Goal: Transaction & Acquisition: Purchase product/service

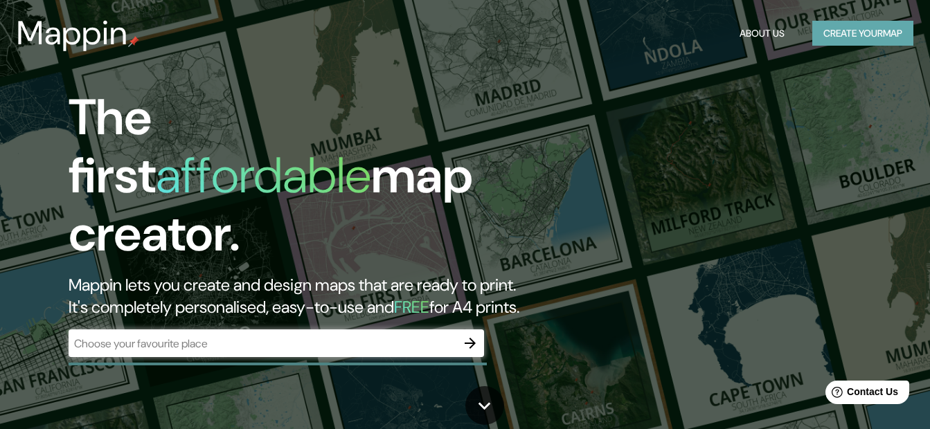
click at [851, 30] on button "Create your map" at bounding box center [862, 34] width 101 height 26
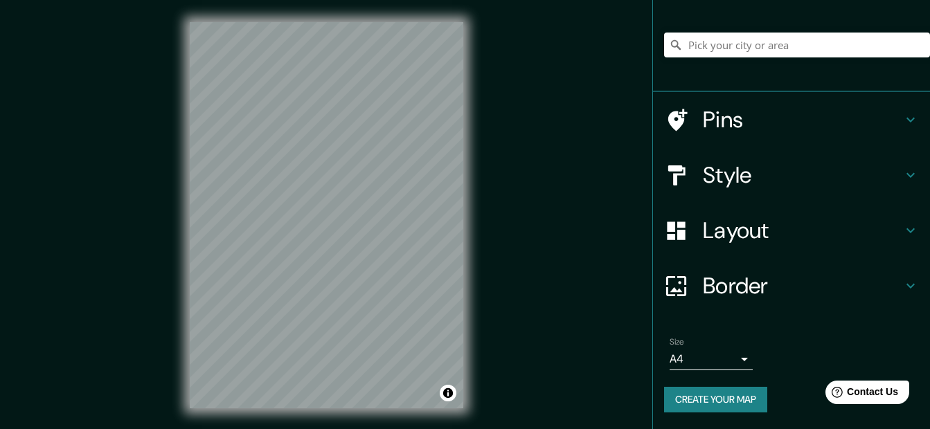
scroll to position [100, 0]
click at [902, 116] on icon at bounding box center [910, 119] width 17 height 17
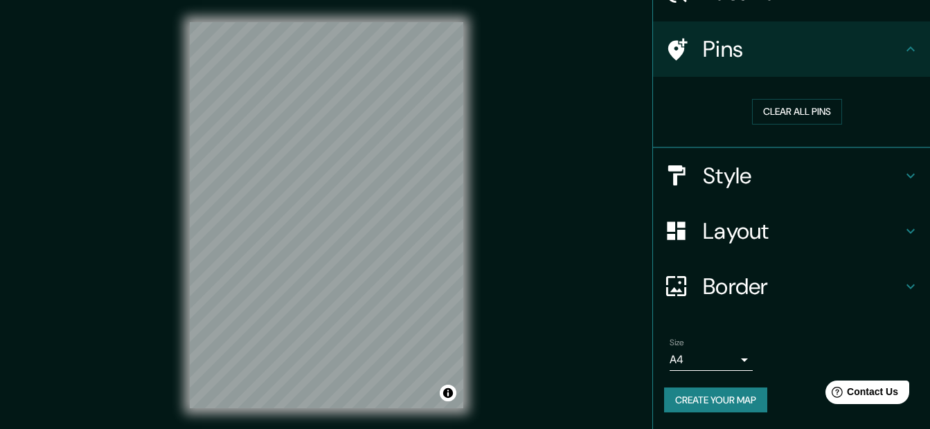
scroll to position [80, 0]
click at [902, 168] on icon at bounding box center [910, 176] width 17 height 17
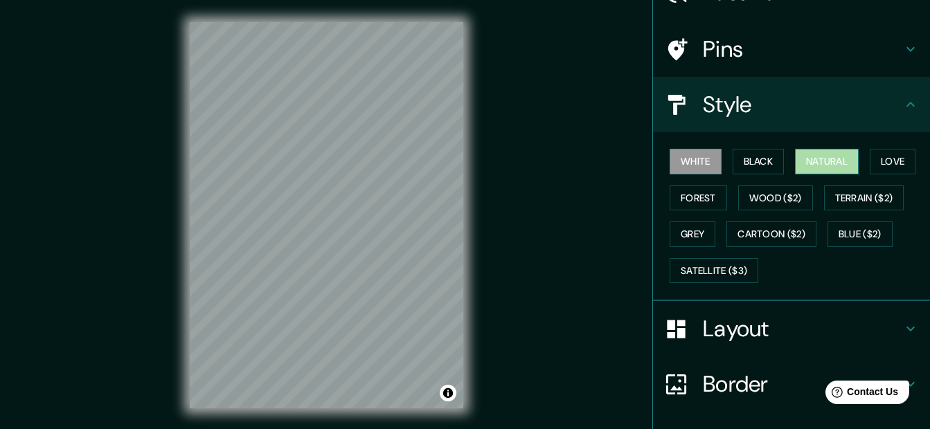
click at [820, 162] on button "Natural" at bounding box center [827, 162] width 64 height 26
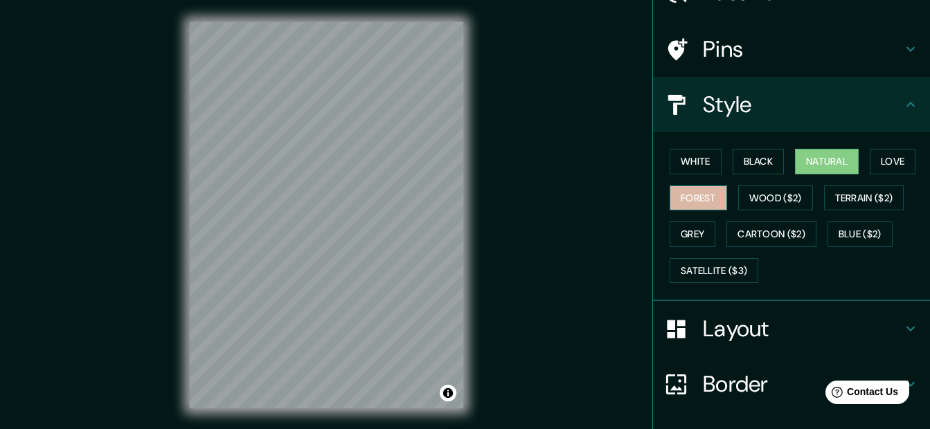
click at [678, 197] on button "Forest" at bounding box center [697, 198] width 57 height 26
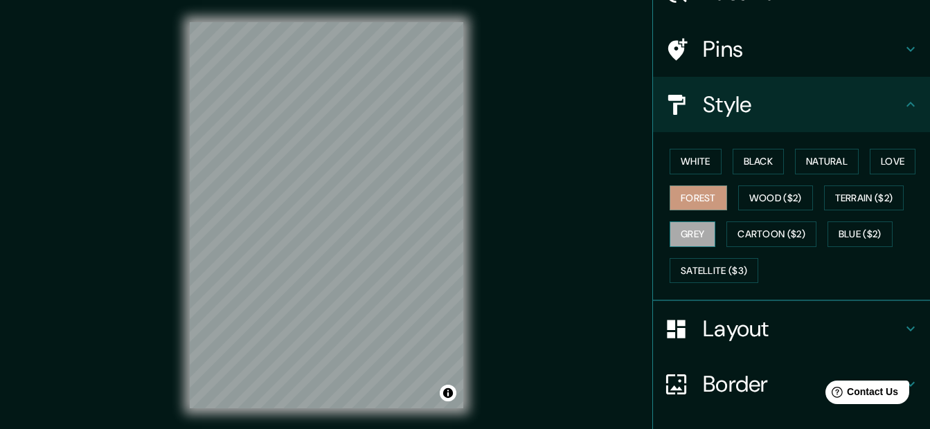
click at [694, 229] on button "Grey" at bounding box center [692, 234] width 46 height 26
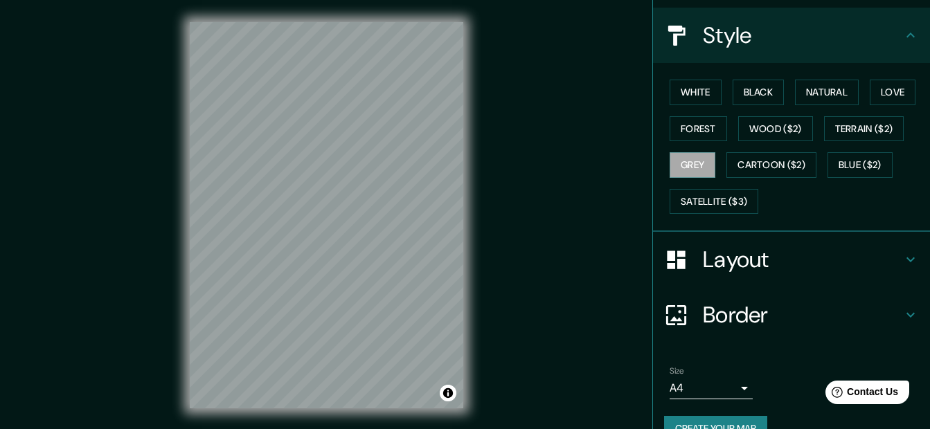
scroll to position [178, 0]
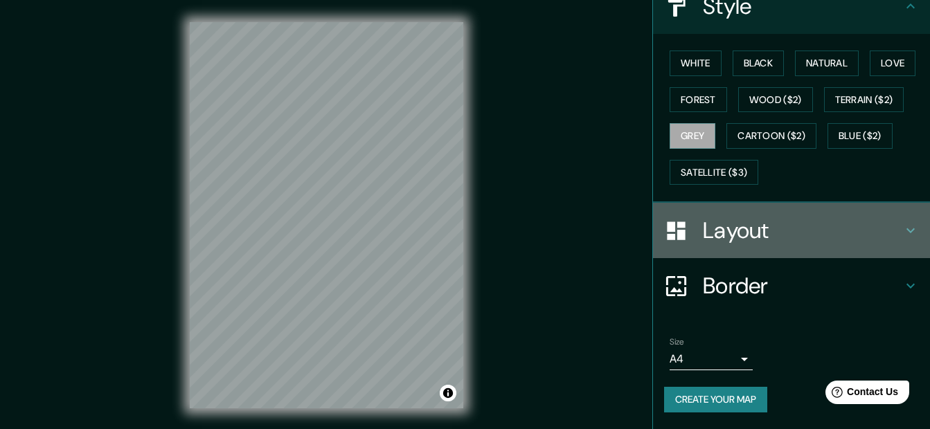
click at [889, 221] on h4 "Layout" at bounding box center [802, 231] width 199 height 28
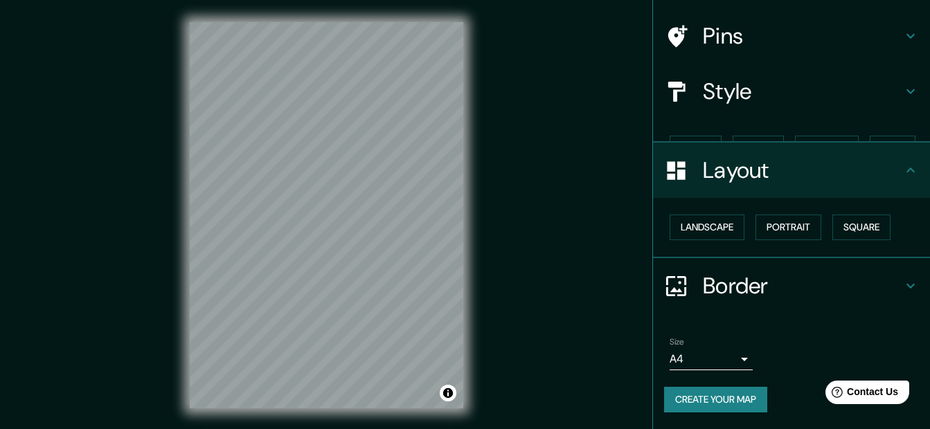
scroll to position [69, 0]
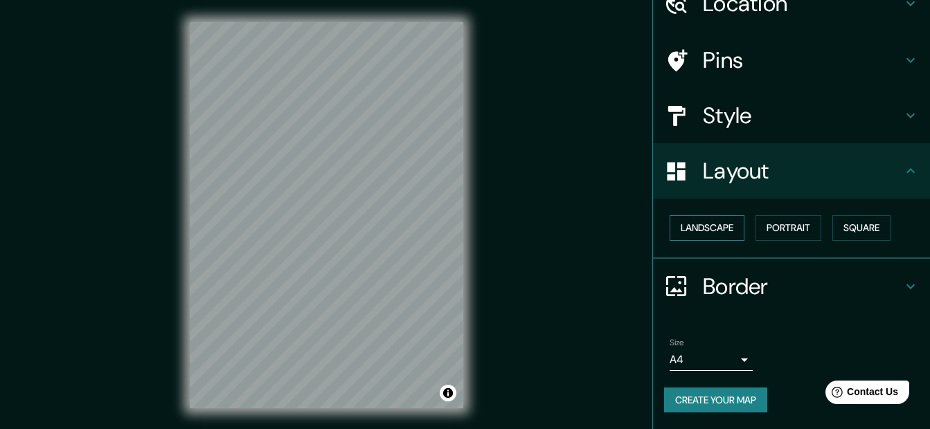
click at [710, 228] on button "Landscape" at bounding box center [706, 228] width 75 height 26
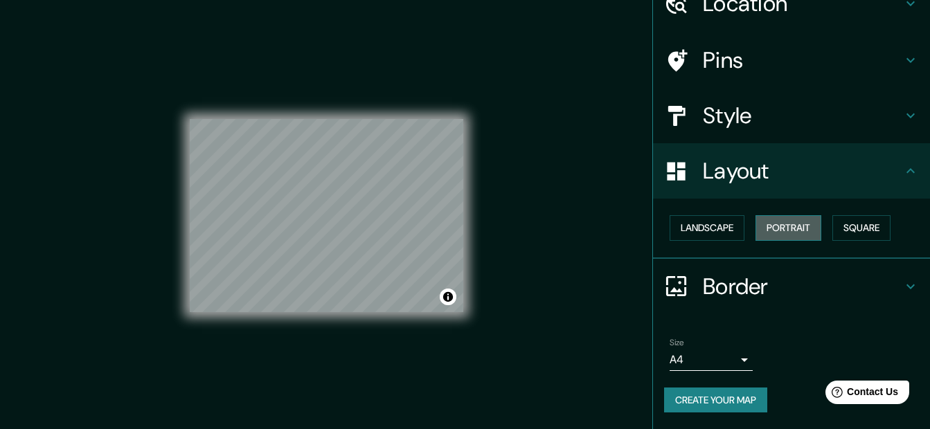
click at [759, 228] on button "Portrait" at bounding box center [788, 228] width 66 height 26
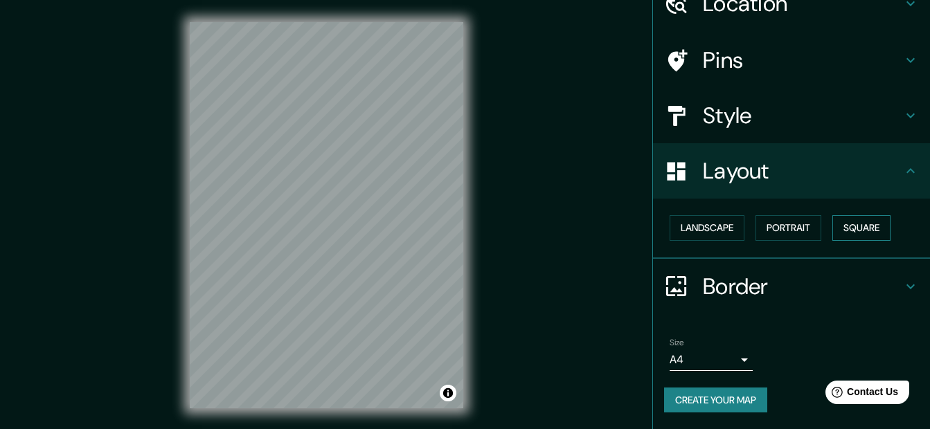
click at [849, 227] on button "Square" at bounding box center [861, 228] width 58 height 26
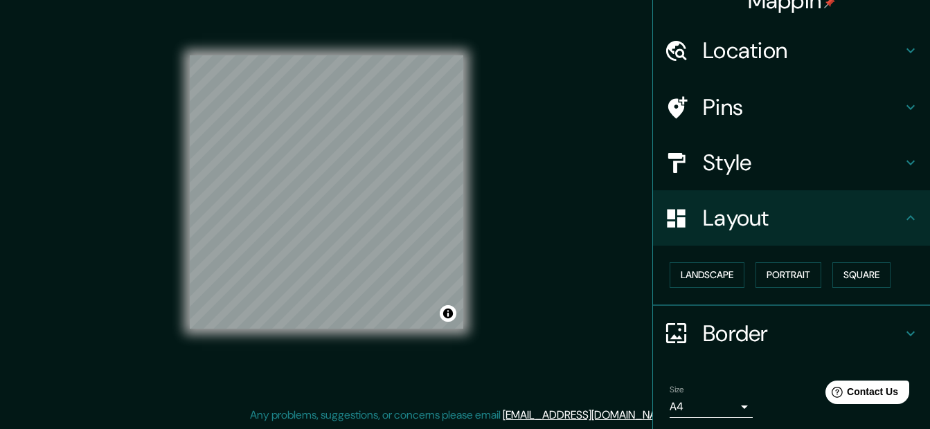
scroll to position [0, 0]
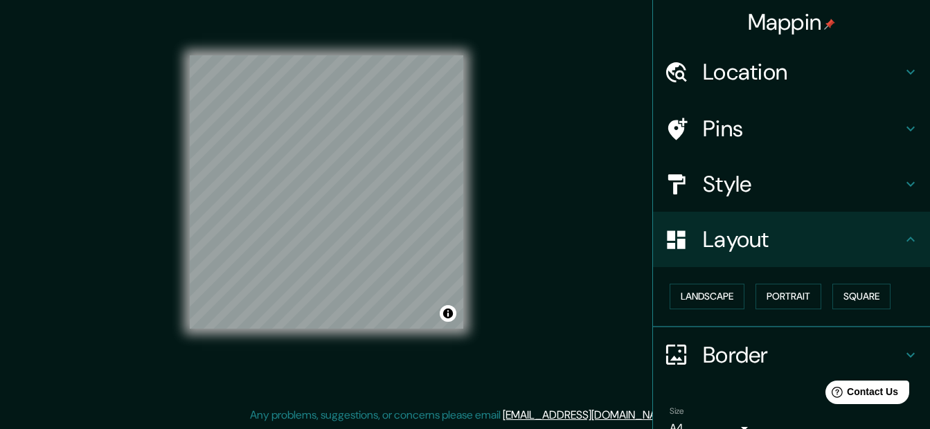
click at [780, 70] on h4 "Location" at bounding box center [802, 72] width 199 height 28
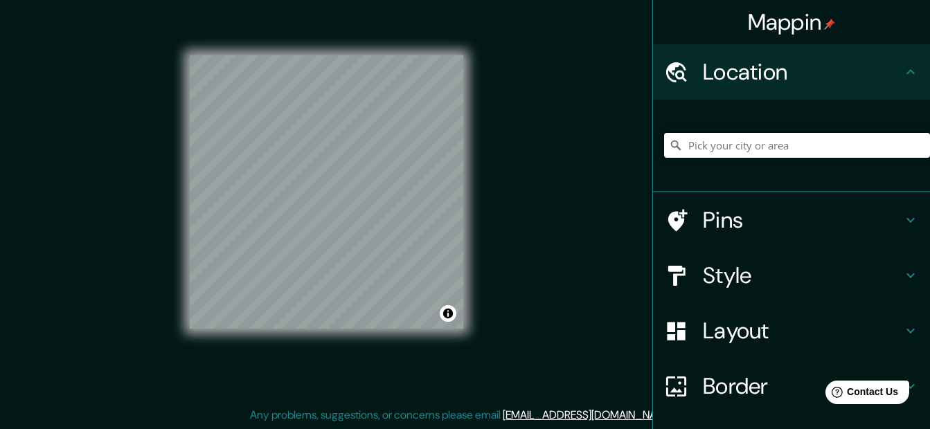
click at [704, 136] on input "Pick your city or area" at bounding box center [797, 145] width 266 height 25
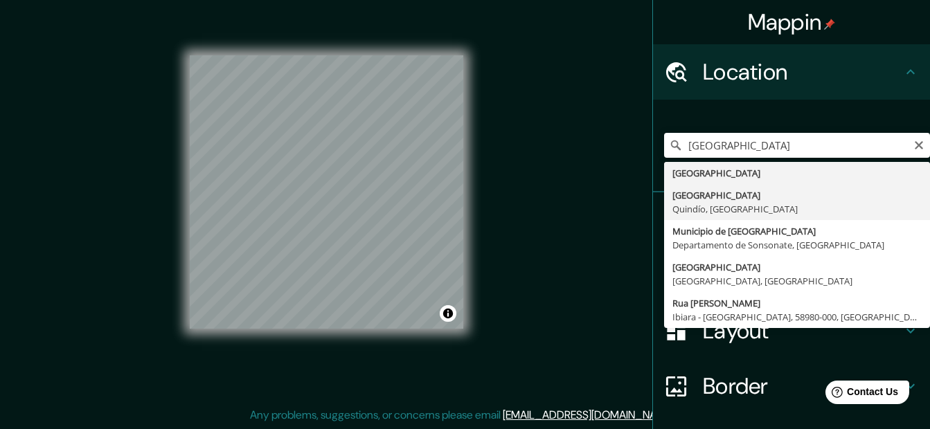
type input "[GEOGRAPHIC_DATA], [GEOGRAPHIC_DATA], [GEOGRAPHIC_DATA]"
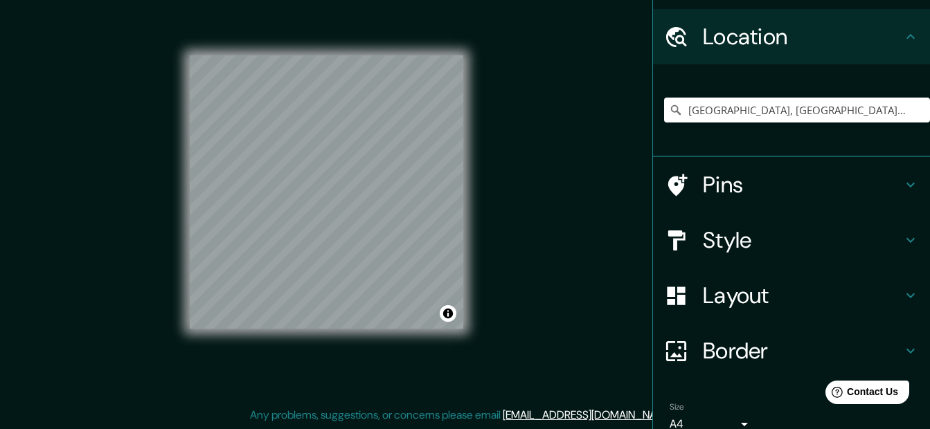
scroll to position [69, 0]
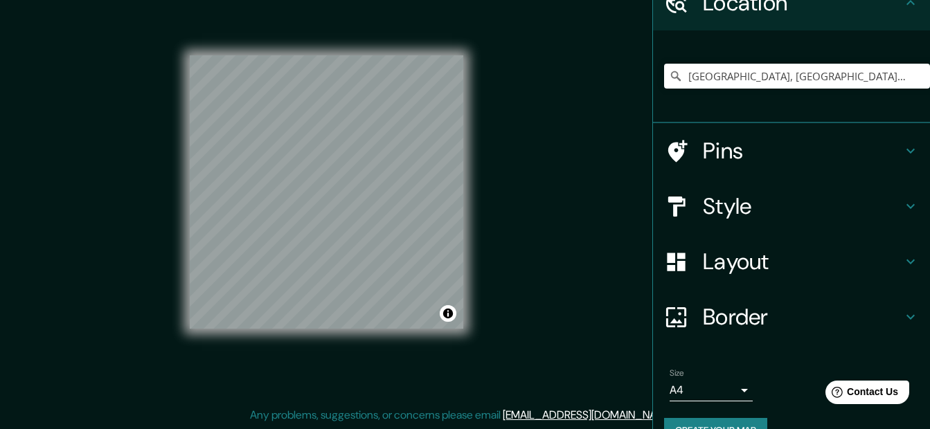
click at [835, 201] on h4 "Style" at bounding box center [802, 206] width 199 height 28
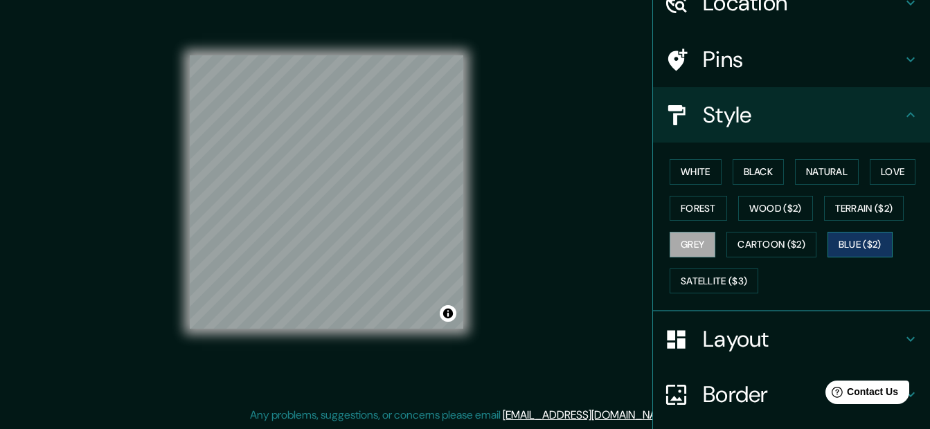
click at [853, 239] on button "Blue ($2)" at bounding box center [859, 245] width 65 height 26
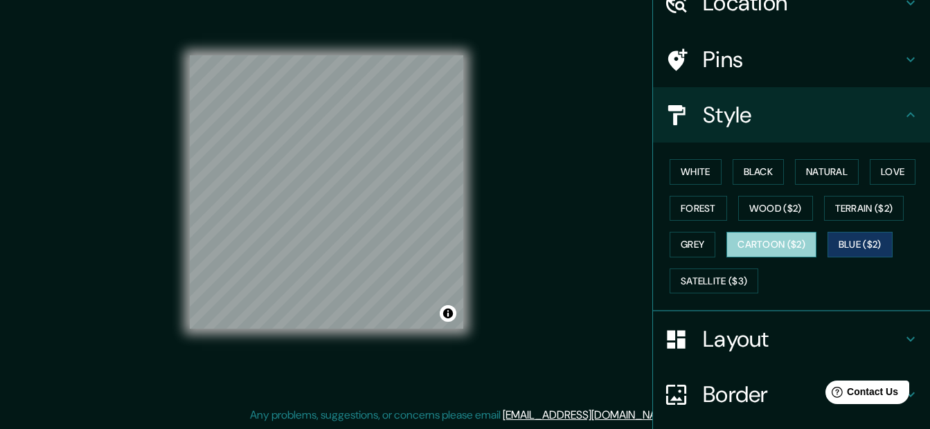
click at [774, 246] on button "Cartoon ($2)" at bounding box center [771, 245] width 90 height 26
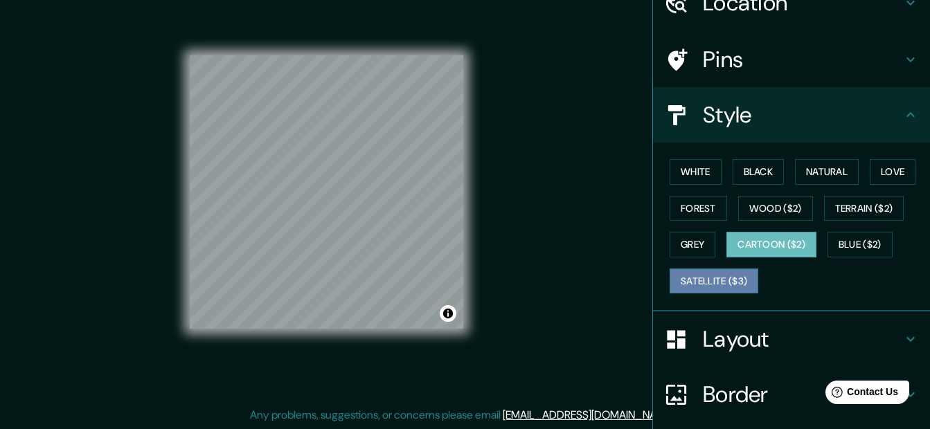
click at [710, 278] on button "Satellite ($3)" at bounding box center [713, 282] width 89 height 26
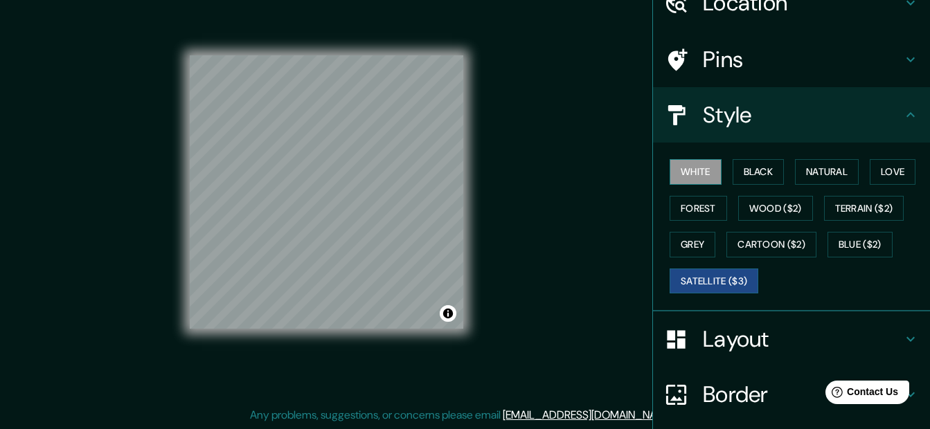
click at [698, 177] on button "White" at bounding box center [695, 172] width 52 height 26
click at [748, 172] on button "Black" at bounding box center [758, 172] width 52 height 26
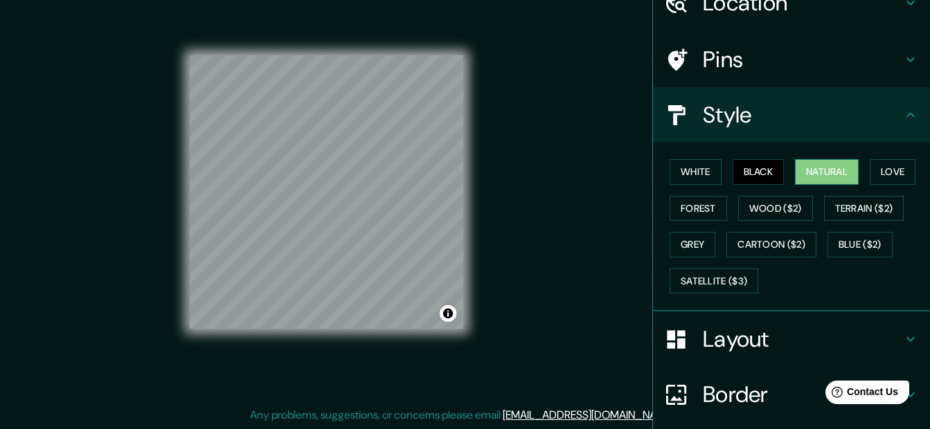
click at [842, 170] on button "Natural" at bounding box center [827, 172] width 64 height 26
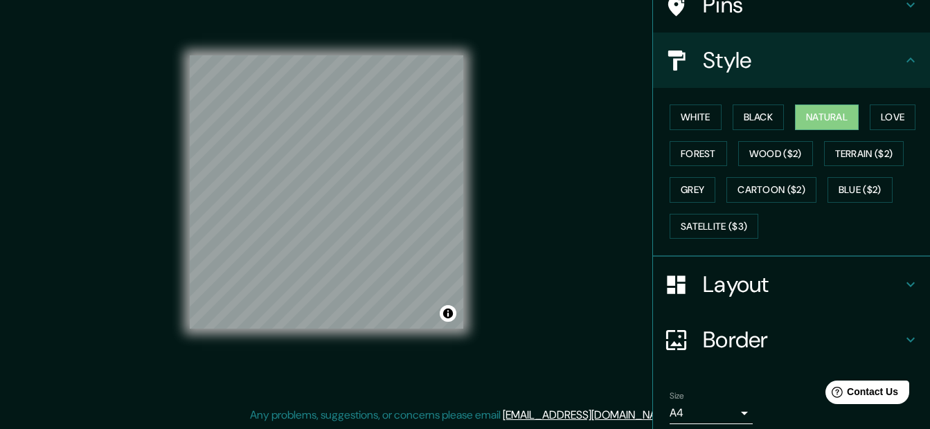
scroll to position [178, 0]
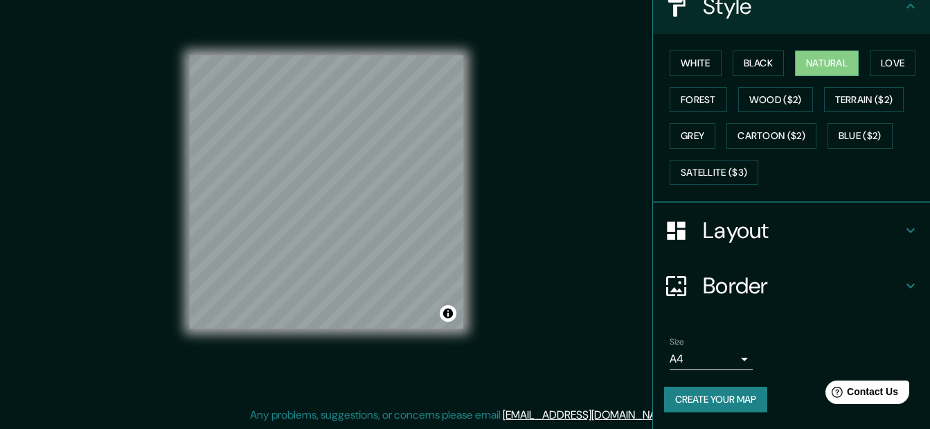
click at [729, 358] on body "Mappin Location [GEOGRAPHIC_DATA], [GEOGRAPHIC_DATA], [GEOGRAPHIC_DATA] Pins St…" at bounding box center [465, 190] width 930 height 429
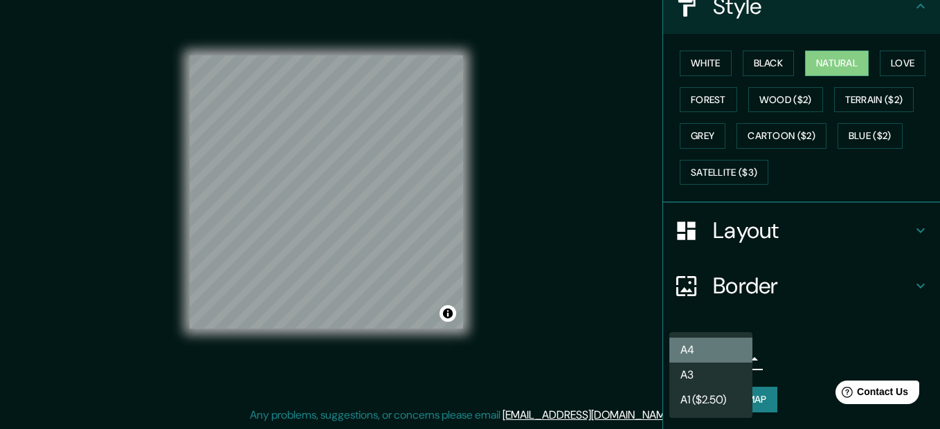
click at [725, 342] on li "A4" at bounding box center [710, 350] width 83 height 25
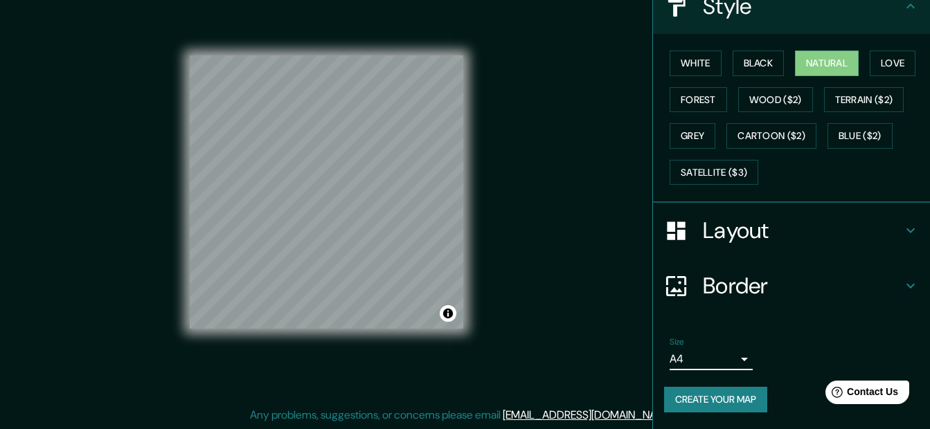
click at [851, 234] on h4 "Layout" at bounding box center [802, 231] width 199 height 28
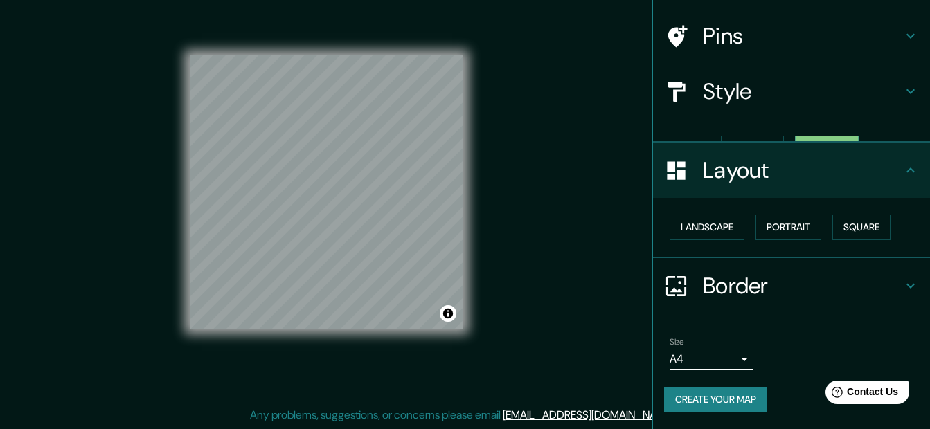
scroll to position [69, 0]
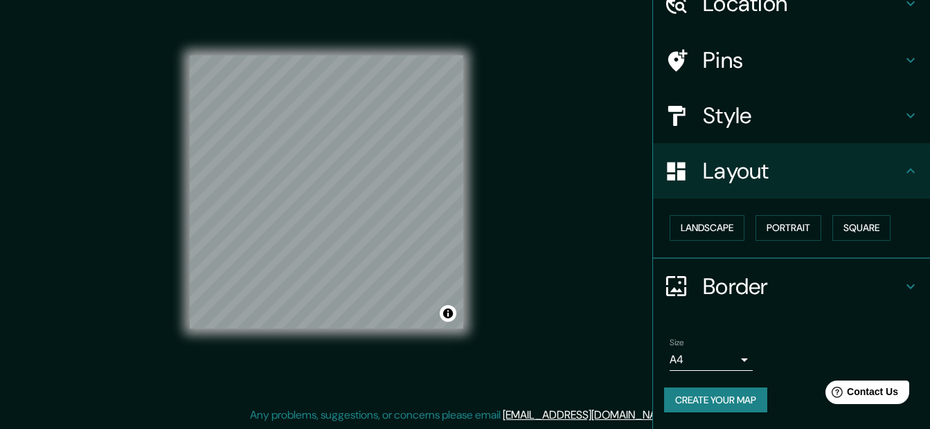
click at [798, 298] on h4 "Border" at bounding box center [802, 287] width 199 height 28
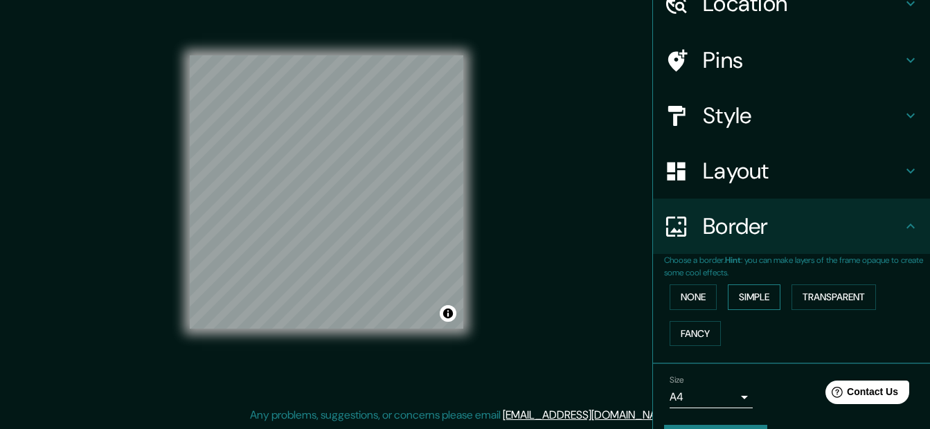
click at [742, 295] on button "Simple" at bounding box center [753, 297] width 53 height 26
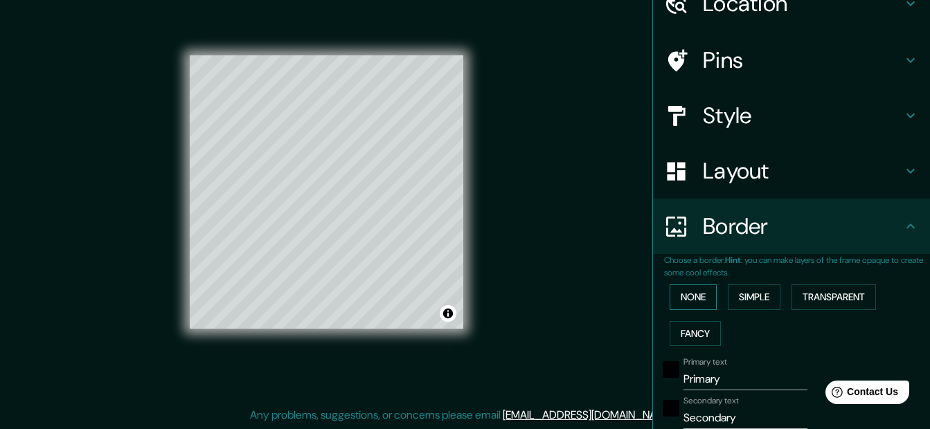
click at [696, 299] on button "None" at bounding box center [692, 297] width 47 height 26
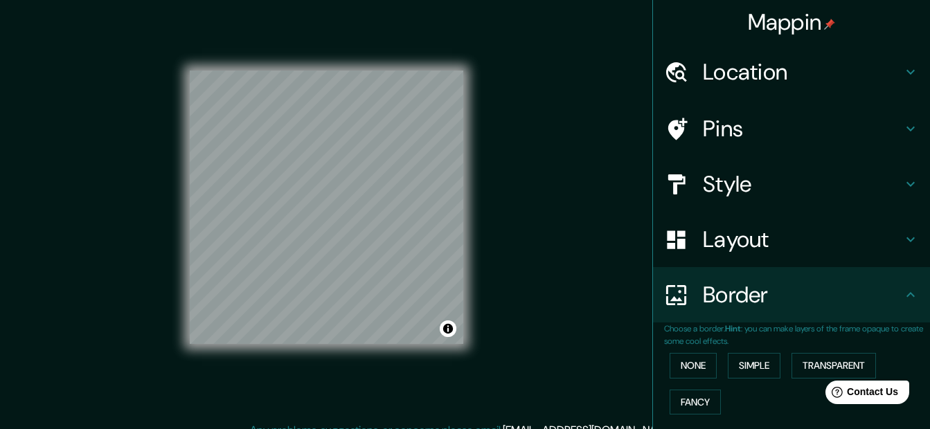
scroll to position [0, 0]
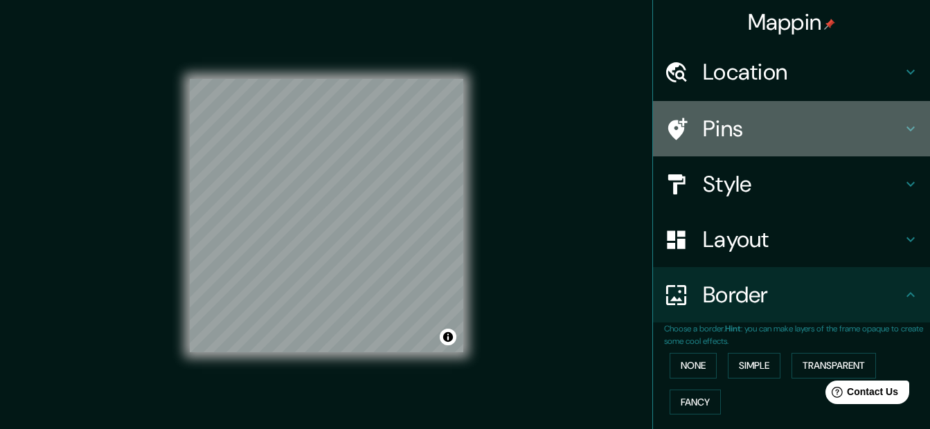
click at [814, 127] on h4 "Pins" at bounding box center [802, 129] width 199 height 28
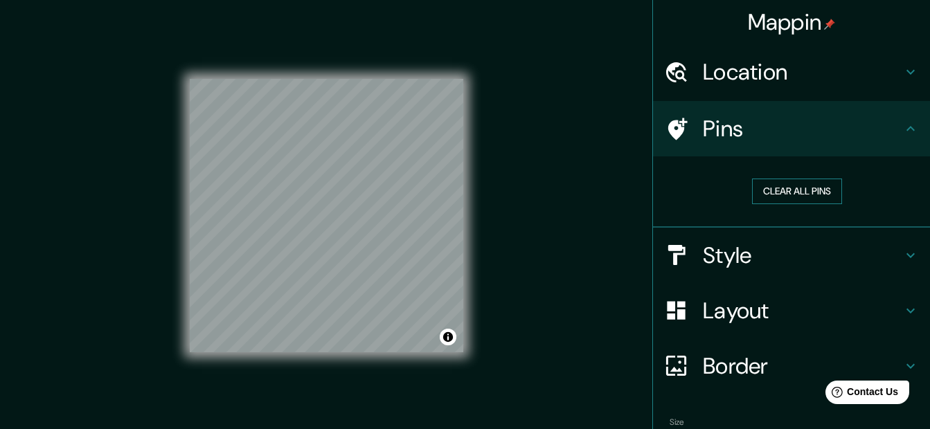
click at [790, 195] on button "Clear all pins" at bounding box center [797, 192] width 90 height 26
click at [777, 188] on button "Clear all pins" at bounding box center [797, 192] width 90 height 26
click at [350, 143] on div at bounding box center [347, 143] width 11 height 11
click at [347, 138] on div at bounding box center [349, 139] width 11 height 11
click at [346, 138] on div at bounding box center [349, 139] width 11 height 11
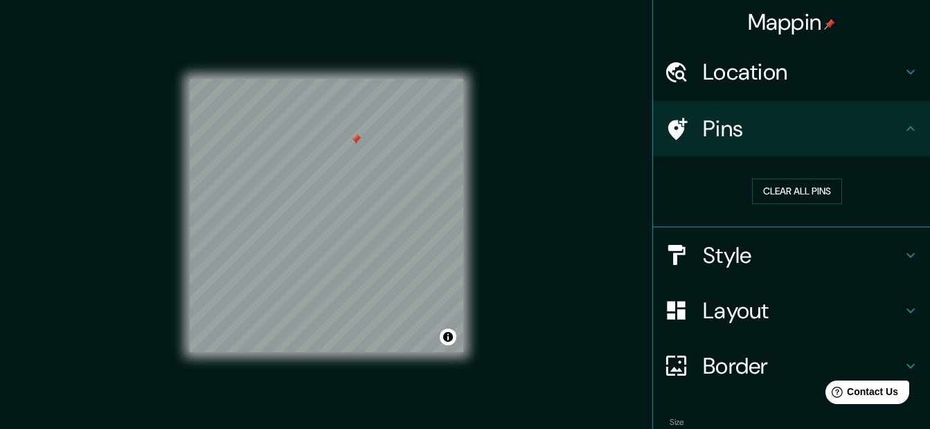
click at [356, 137] on div at bounding box center [355, 139] width 11 height 11
click at [891, 127] on h4 "Pins" at bounding box center [802, 129] width 199 height 28
click at [918, 125] on div "Pins" at bounding box center [791, 128] width 277 height 55
click at [903, 123] on icon at bounding box center [910, 128] width 17 height 17
click at [358, 137] on div at bounding box center [358, 136] width 11 height 11
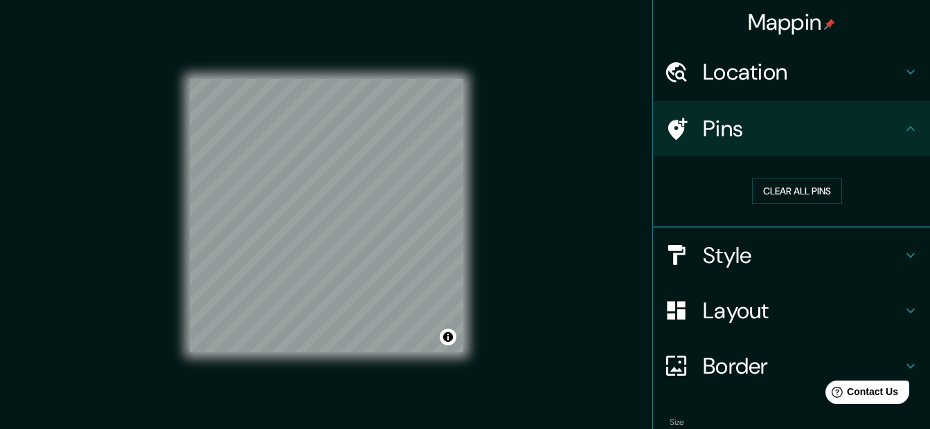
click at [781, 259] on h4 "Style" at bounding box center [802, 256] width 199 height 28
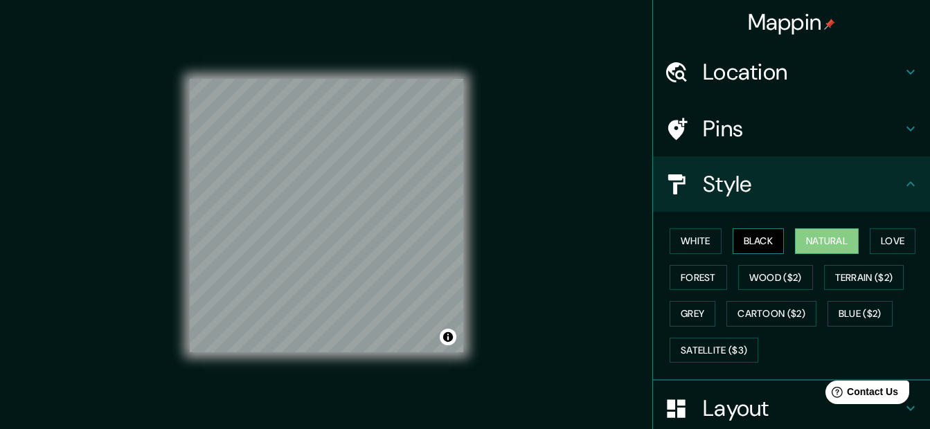
click at [751, 239] on button "Black" at bounding box center [758, 241] width 52 height 26
click at [903, 240] on button "Love" at bounding box center [892, 241] width 46 height 26
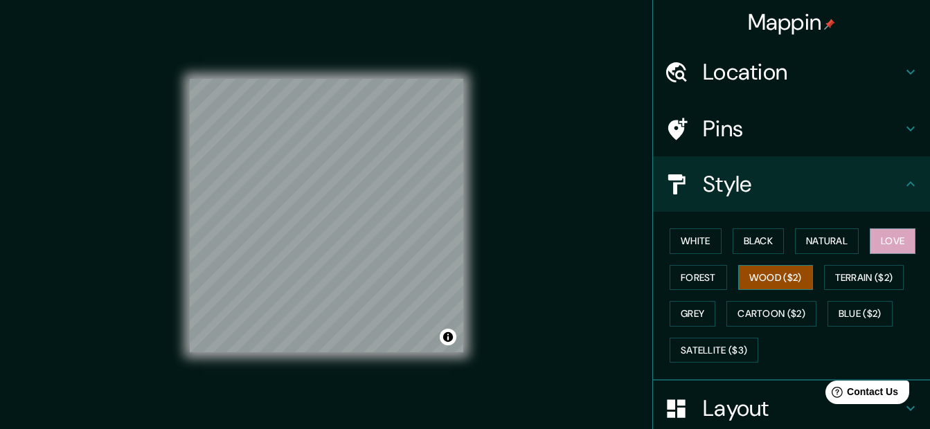
click at [757, 271] on button "Wood ($2)" at bounding box center [775, 278] width 75 height 26
click at [836, 277] on button "Terrain ($2)" at bounding box center [864, 278] width 80 height 26
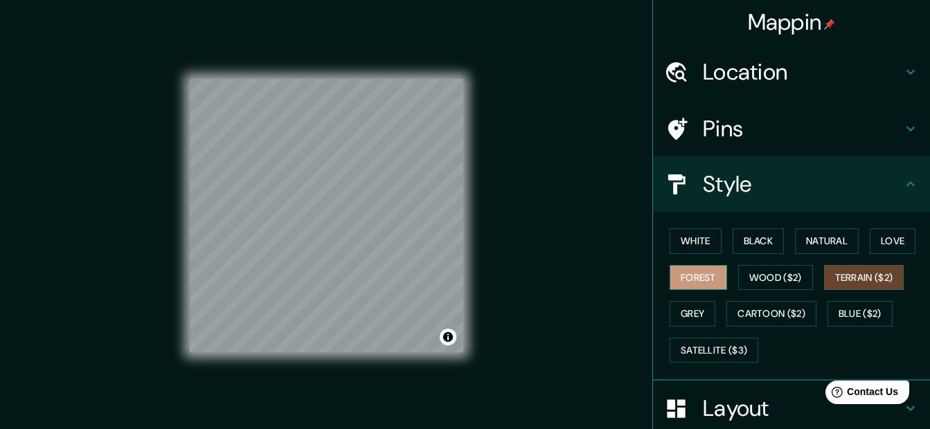
click at [686, 275] on button "Forest" at bounding box center [697, 278] width 57 height 26
click at [685, 312] on button "Grey" at bounding box center [692, 314] width 46 height 26
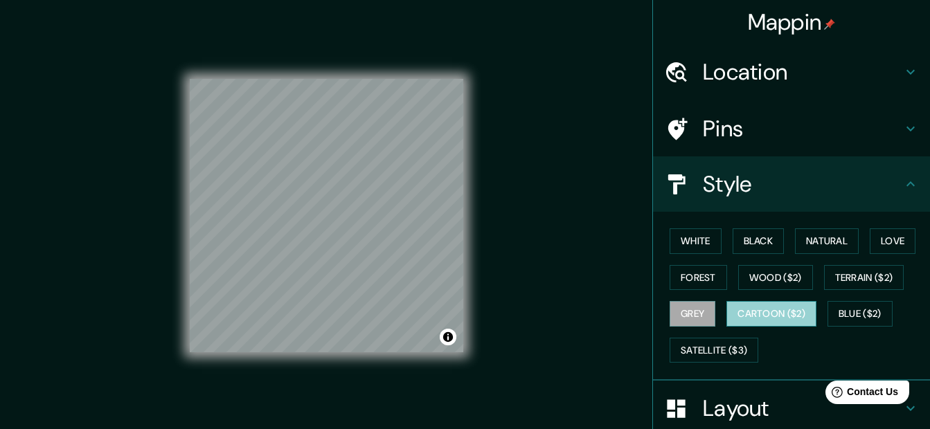
click at [765, 304] on button "Cartoon ($2)" at bounding box center [771, 314] width 90 height 26
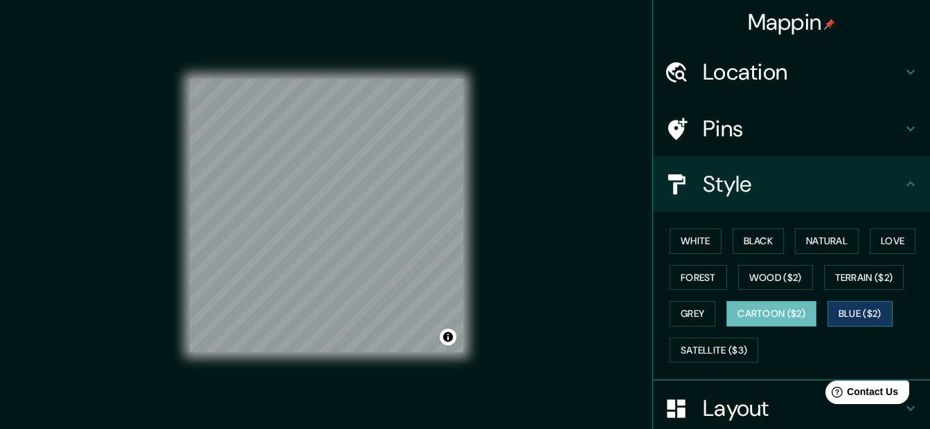
click at [843, 307] on button "Blue ($2)" at bounding box center [859, 314] width 65 height 26
click at [786, 17] on h4 "Mappin" at bounding box center [792, 22] width 88 height 28
